Goal: Task Accomplishment & Management: Manage account settings

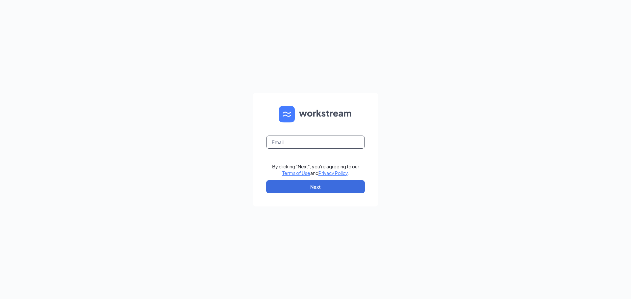
click at [300, 148] on input "text" at bounding box center [315, 142] width 99 height 13
type input "[EMAIL_ADDRESS][DOMAIN_NAME]"
click at [313, 187] on button "Next" at bounding box center [315, 186] width 99 height 13
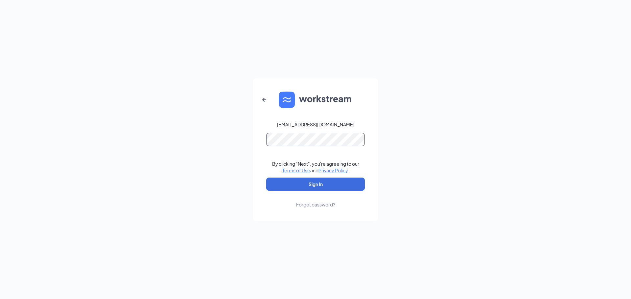
click at [266, 178] on button "Sign In" at bounding box center [315, 184] width 99 height 13
click at [317, 181] on button "Sign In" at bounding box center [315, 184] width 99 height 13
click at [322, 131] on form "sramsey@hbboys.com Credential mismatches. By clicking "Next", you're agreeing t…" at bounding box center [315, 149] width 125 height 143
click at [335, 184] on button "Sign In" at bounding box center [315, 184] width 99 height 13
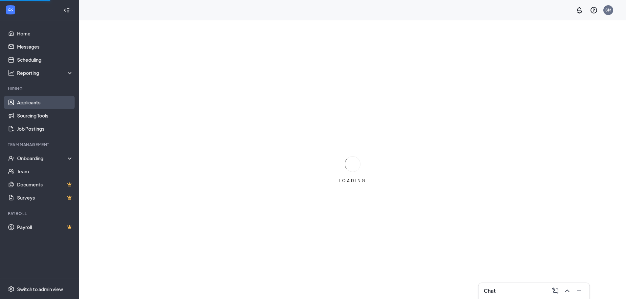
click at [20, 99] on link "Applicants" at bounding box center [45, 102] width 56 height 13
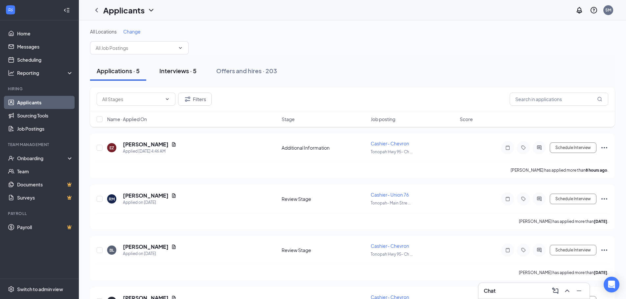
click at [169, 70] on div "Interviews · 5" at bounding box center [177, 71] width 37 height 8
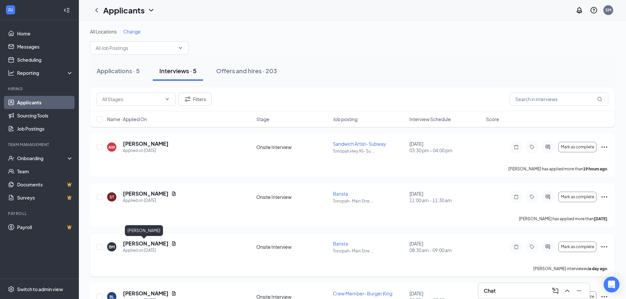
click at [152, 243] on h5 "[PERSON_NAME]" at bounding box center [146, 243] width 46 height 7
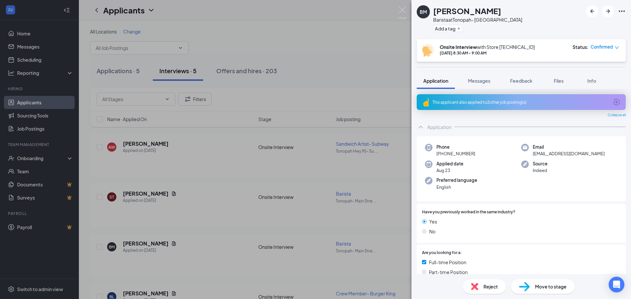
click at [560, 292] on div "Move to stage" at bounding box center [542, 286] width 63 height 14
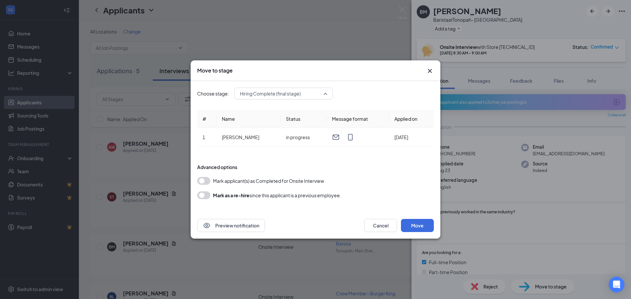
click at [305, 93] on span "Hiring Complete (final stage)" at bounding box center [280, 94] width 81 height 10
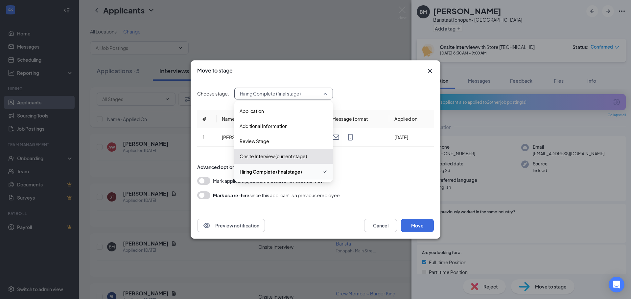
click at [276, 174] on span "Hiring Complete (final stage)" at bounding box center [270, 171] width 62 height 7
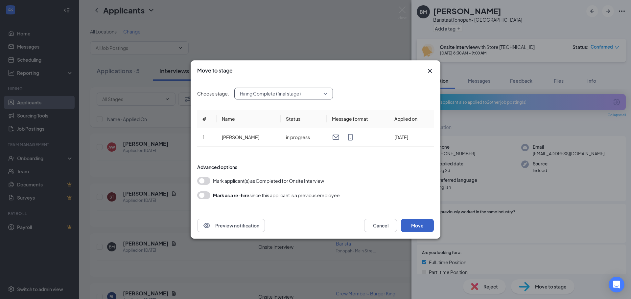
click at [415, 223] on button "Move" at bounding box center [417, 225] width 33 height 13
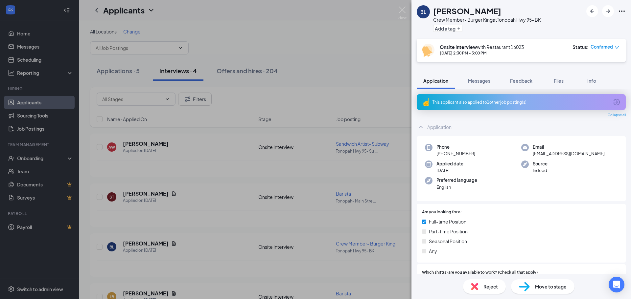
click at [34, 157] on div "[PERSON_NAME] Crew Member- Burger King at Tonopah Hwy 95- BK Add a tag Onsite I…" at bounding box center [315, 149] width 631 height 299
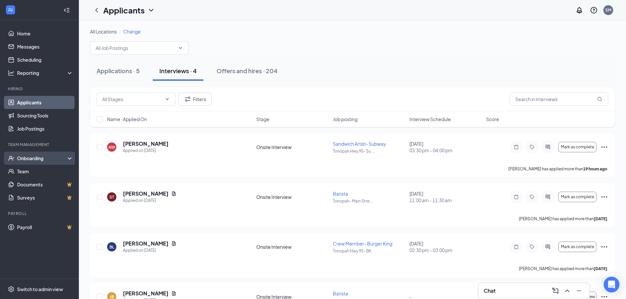
click at [41, 161] on div "Onboarding" at bounding box center [42, 158] width 51 height 7
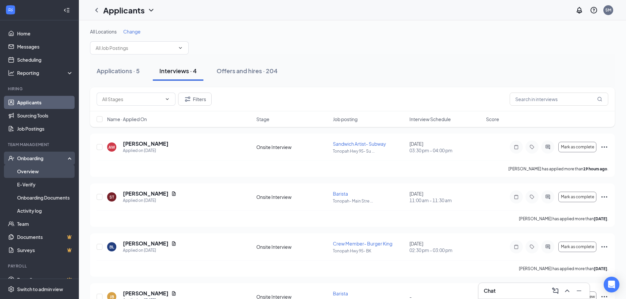
click at [29, 172] on link "Overview" at bounding box center [45, 171] width 56 height 13
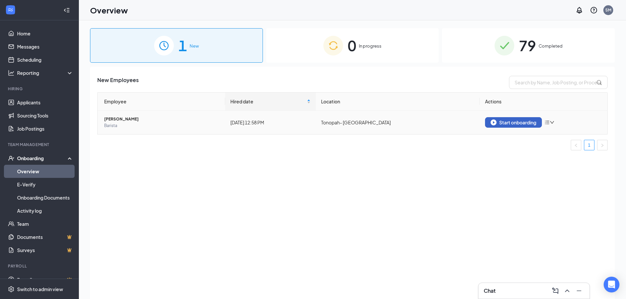
click at [517, 122] on div "Start onboarding" at bounding box center [513, 123] width 46 height 6
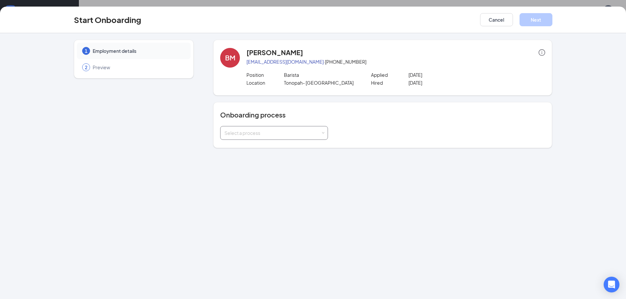
click at [313, 133] on div "Select a process" at bounding box center [272, 133] width 96 height 7
click at [276, 148] on li "Onboarding All Stores" at bounding box center [274, 147] width 108 height 12
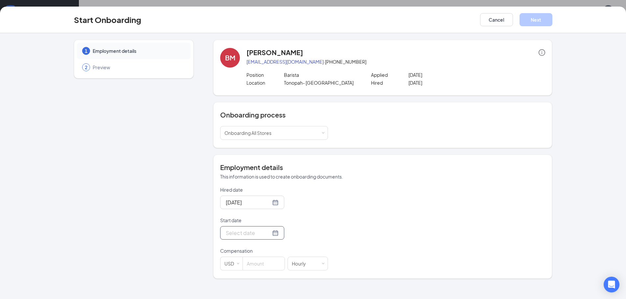
click at [269, 232] on div at bounding box center [252, 233] width 53 height 8
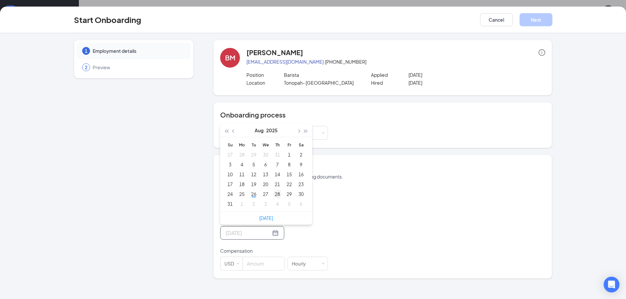
type input "[DATE]"
click at [279, 196] on div "28" at bounding box center [277, 194] width 8 height 8
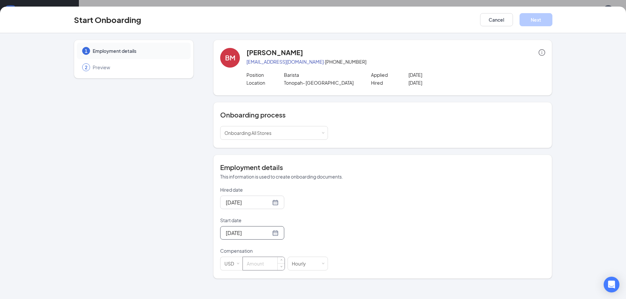
click at [257, 267] on input at bounding box center [264, 263] width 42 height 13
type input "12"
click at [547, 21] on button "Next" at bounding box center [535, 19] width 33 height 13
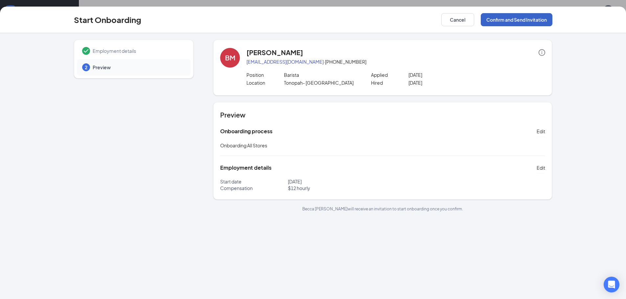
click at [518, 16] on button "Confirm and Send Invitation" at bounding box center [516, 19] width 72 height 13
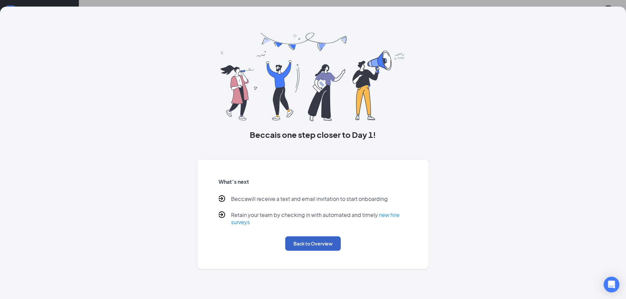
click at [322, 239] on button "Back to Overview" at bounding box center [313, 243] width 56 height 14
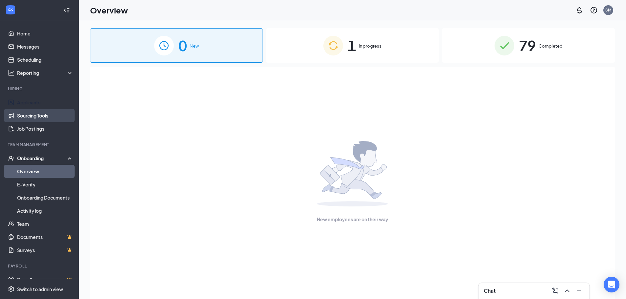
drag, startPoint x: 34, startPoint y: 101, endPoint x: 31, endPoint y: 117, distance: 15.4
click at [34, 101] on link "Applicants" at bounding box center [45, 102] width 56 height 13
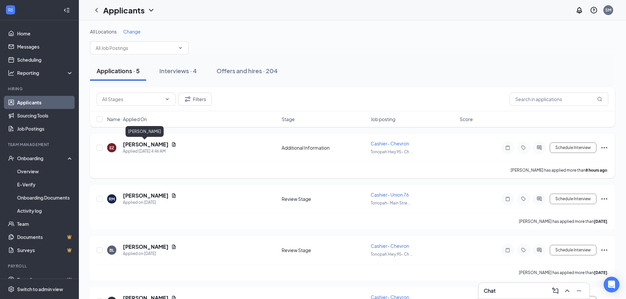
click at [143, 144] on h5 "[PERSON_NAME]" at bounding box center [146, 144] width 46 height 7
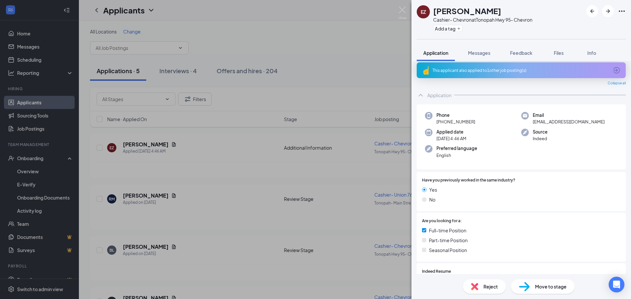
scroll to position [3, 0]
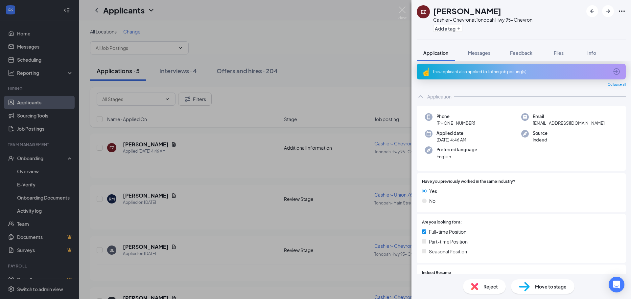
click at [539, 72] on div "This applicant also applied to 1 other job posting(s)" at bounding box center [520, 72] width 176 height 6
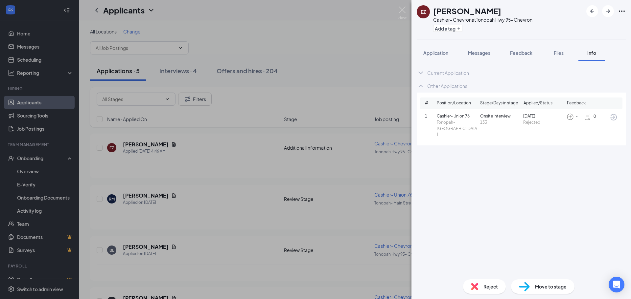
click at [145, 144] on div "EZ [PERSON_NAME]- Chevron at Tonopah Hwy 95- Chevron Add a tag Application Mess…" at bounding box center [315, 149] width 631 height 299
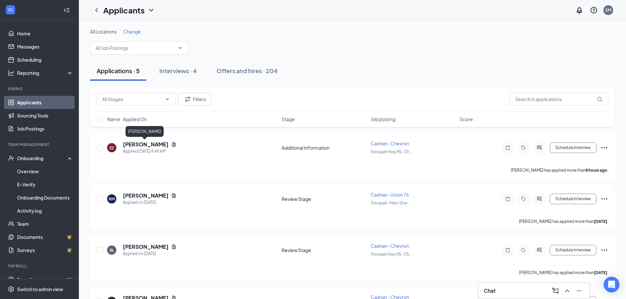
click at [145, 144] on h5 "[PERSON_NAME]" at bounding box center [146, 144] width 46 height 7
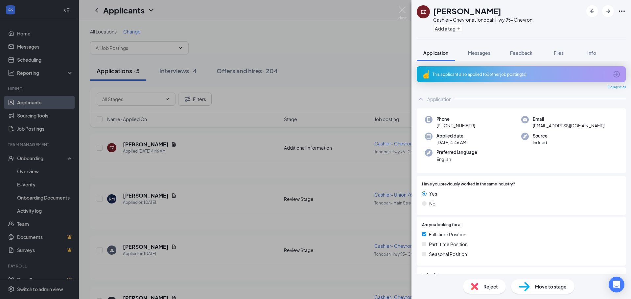
click at [397, 9] on div "EZ [PERSON_NAME]- Chevron at Tonopah Hwy 95- Chevron Add a tag Application Mess…" at bounding box center [315, 149] width 631 height 299
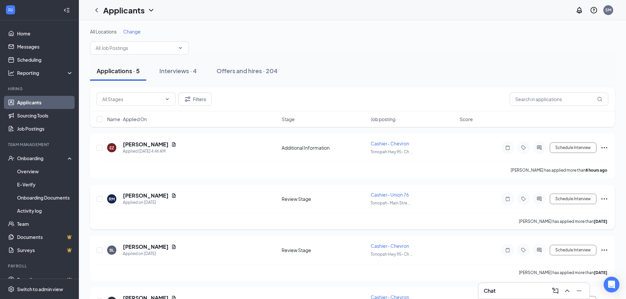
click at [606, 199] on icon "Ellipses" at bounding box center [604, 199] width 8 height 8
click at [556, 292] on p "Reject" at bounding box center [574, 294] width 56 height 7
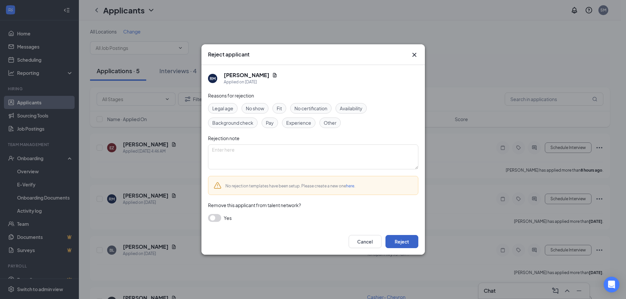
click at [410, 241] on button "Reject" at bounding box center [401, 241] width 33 height 13
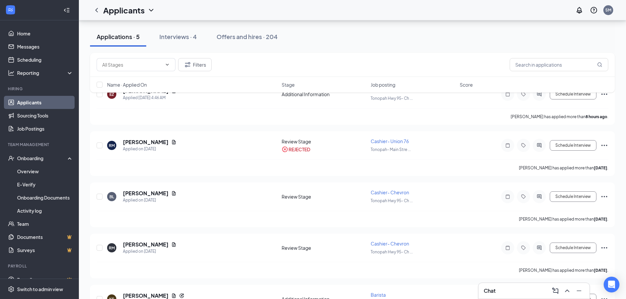
scroll to position [92, 0]
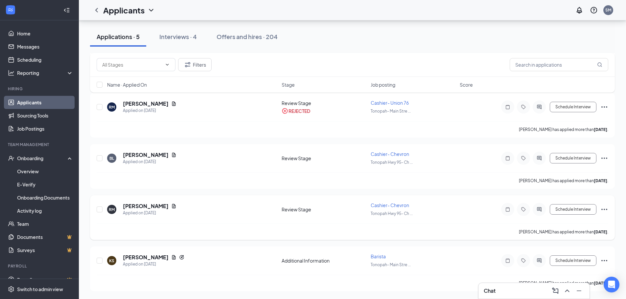
click at [603, 208] on icon "Ellipses" at bounding box center [604, 210] width 8 height 8
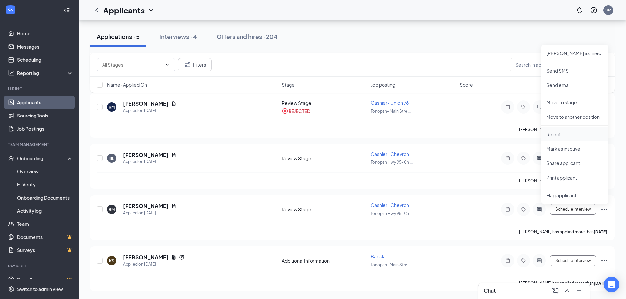
click at [562, 135] on p "Reject" at bounding box center [574, 134] width 56 height 7
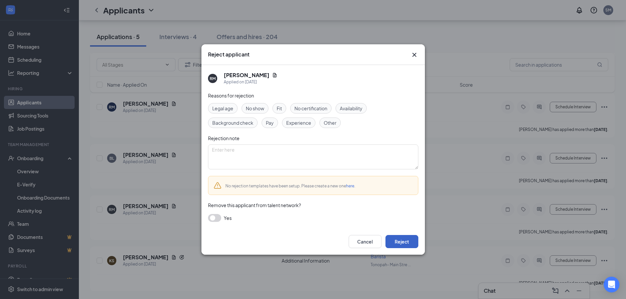
click at [400, 248] on button "Reject" at bounding box center [401, 241] width 33 height 13
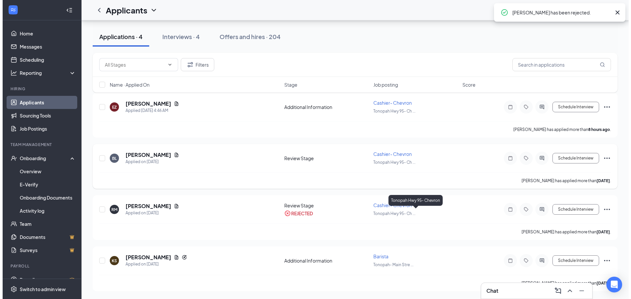
scroll to position [41, 0]
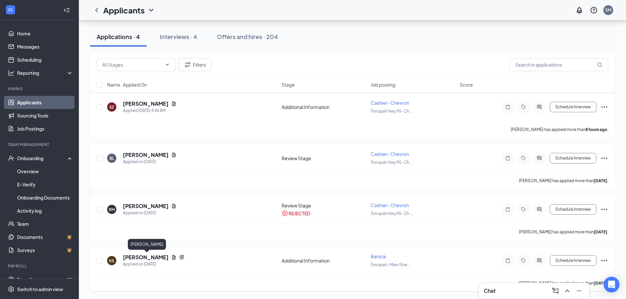
click at [147, 257] on h5 "[PERSON_NAME]" at bounding box center [146, 257] width 46 height 7
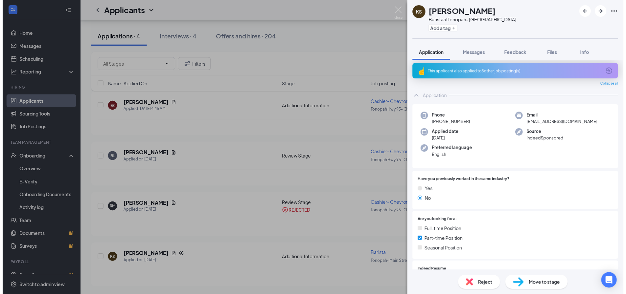
scroll to position [129, 0]
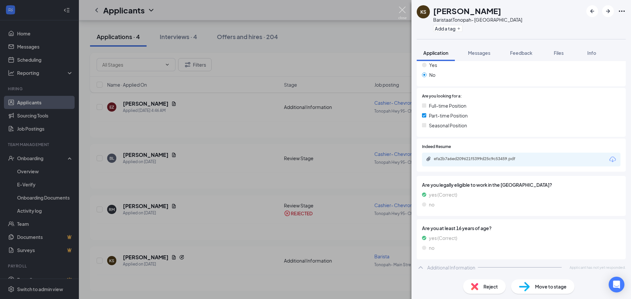
click at [399, 9] on img at bounding box center [402, 13] width 8 height 13
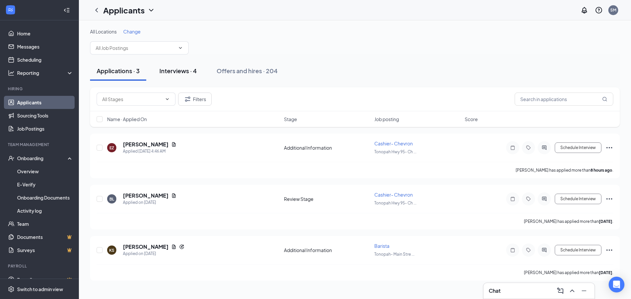
click at [185, 71] on div "Interviews · 4" at bounding box center [177, 71] width 37 height 8
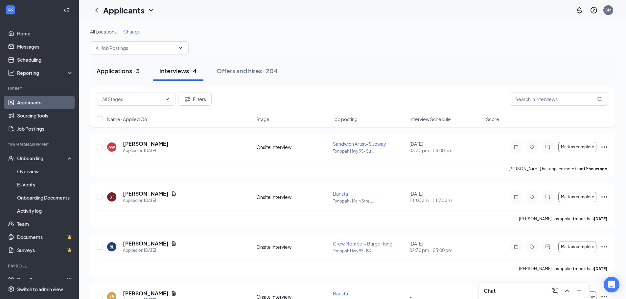
click at [113, 72] on div "Applications · 3" at bounding box center [118, 71] width 43 height 8
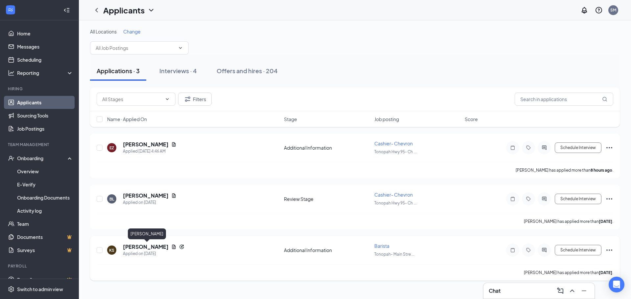
click at [148, 245] on h5 "[PERSON_NAME]" at bounding box center [146, 246] width 46 height 7
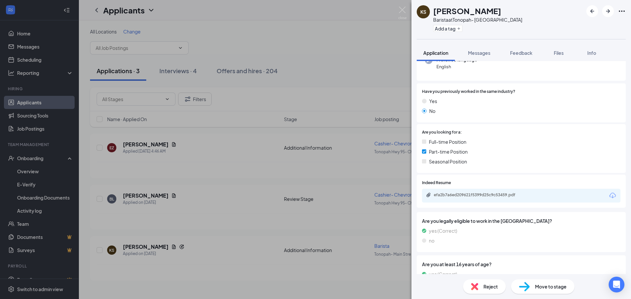
scroll to position [129, 0]
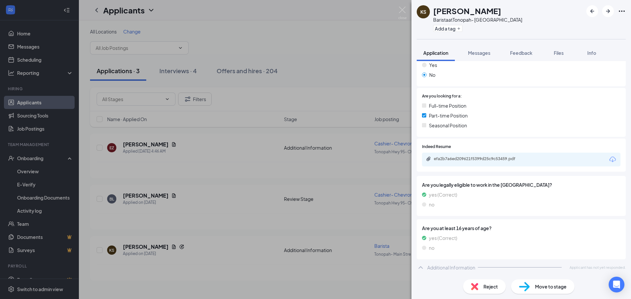
click at [485, 288] on span "Reject" at bounding box center [490, 286] width 14 height 7
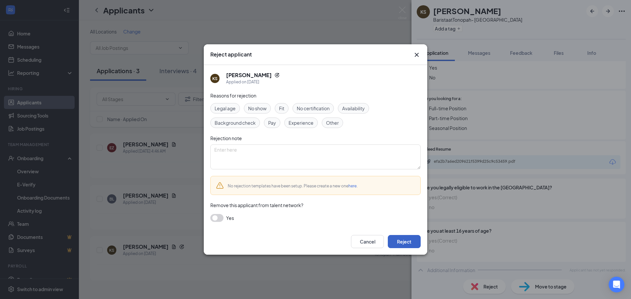
click at [399, 243] on button "Reject" at bounding box center [404, 241] width 33 height 13
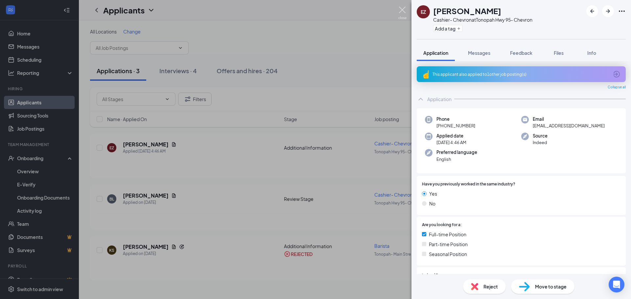
click at [399, 9] on img at bounding box center [402, 13] width 8 height 13
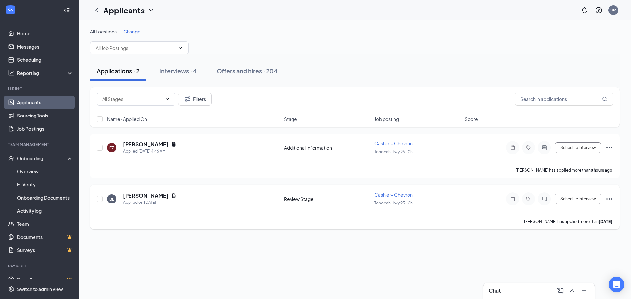
click at [608, 198] on icon "Ellipses" at bounding box center [609, 199] width 8 height 8
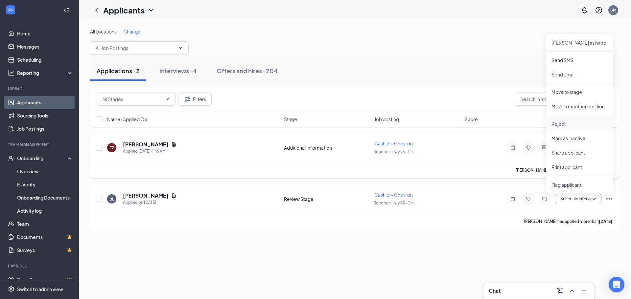
click at [562, 123] on p "Reject" at bounding box center [579, 124] width 56 height 7
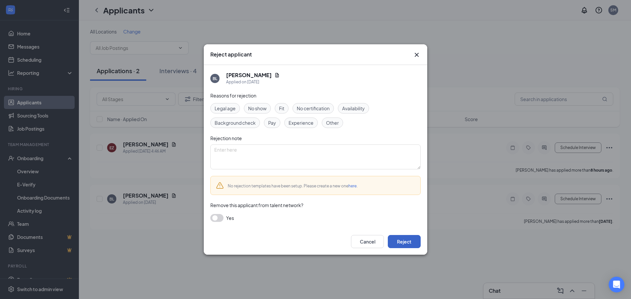
click at [399, 241] on button "Reject" at bounding box center [404, 241] width 33 height 13
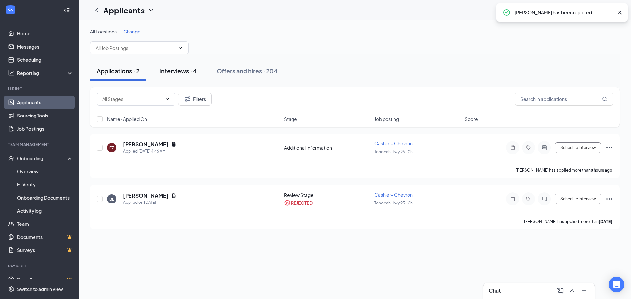
click at [177, 74] on div "Interviews · 4" at bounding box center [177, 71] width 37 height 8
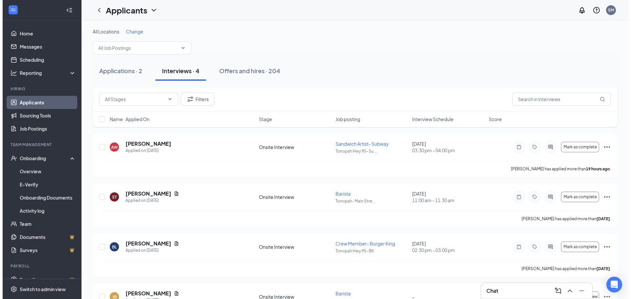
scroll to position [35, 0]
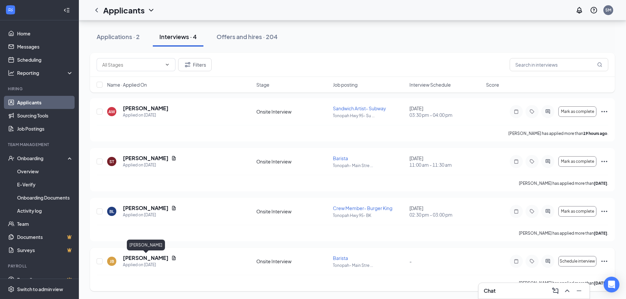
click at [147, 256] on h5 "[PERSON_NAME]" at bounding box center [146, 258] width 46 height 7
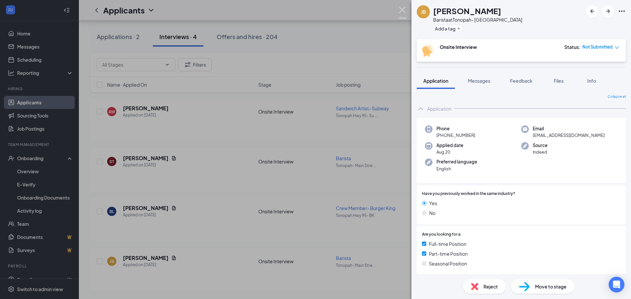
click at [397, 6] on div "[PERSON_NAME] [PERSON_NAME] Barista at [GEOGRAPHIC_DATA] Add a tag Onsite Inter…" at bounding box center [315, 149] width 631 height 299
click at [399, 7] on img at bounding box center [402, 13] width 8 height 13
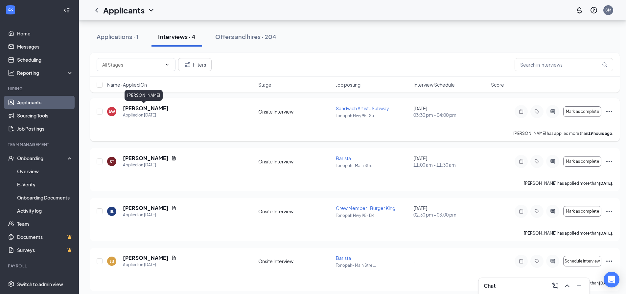
click at [139, 108] on h5 "[PERSON_NAME]" at bounding box center [146, 108] width 46 height 7
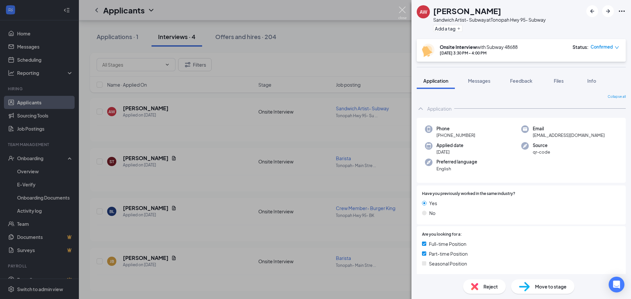
click at [401, 8] on img at bounding box center [402, 13] width 8 height 13
